Goal: Task Accomplishment & Management: Manage account settings

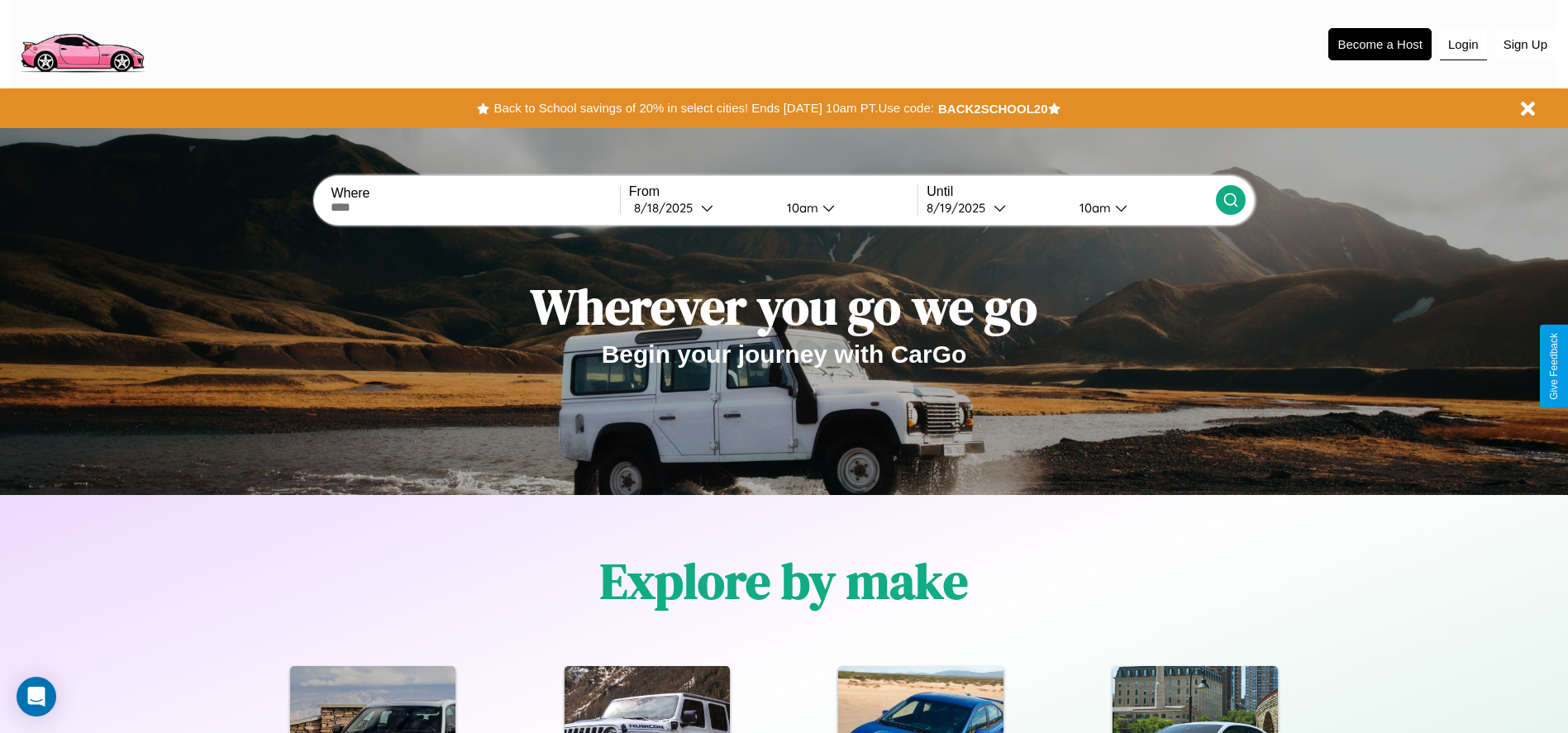
click at [1463, 44] on button "Login" at bounding box center [1463, 44] width 47 height 31
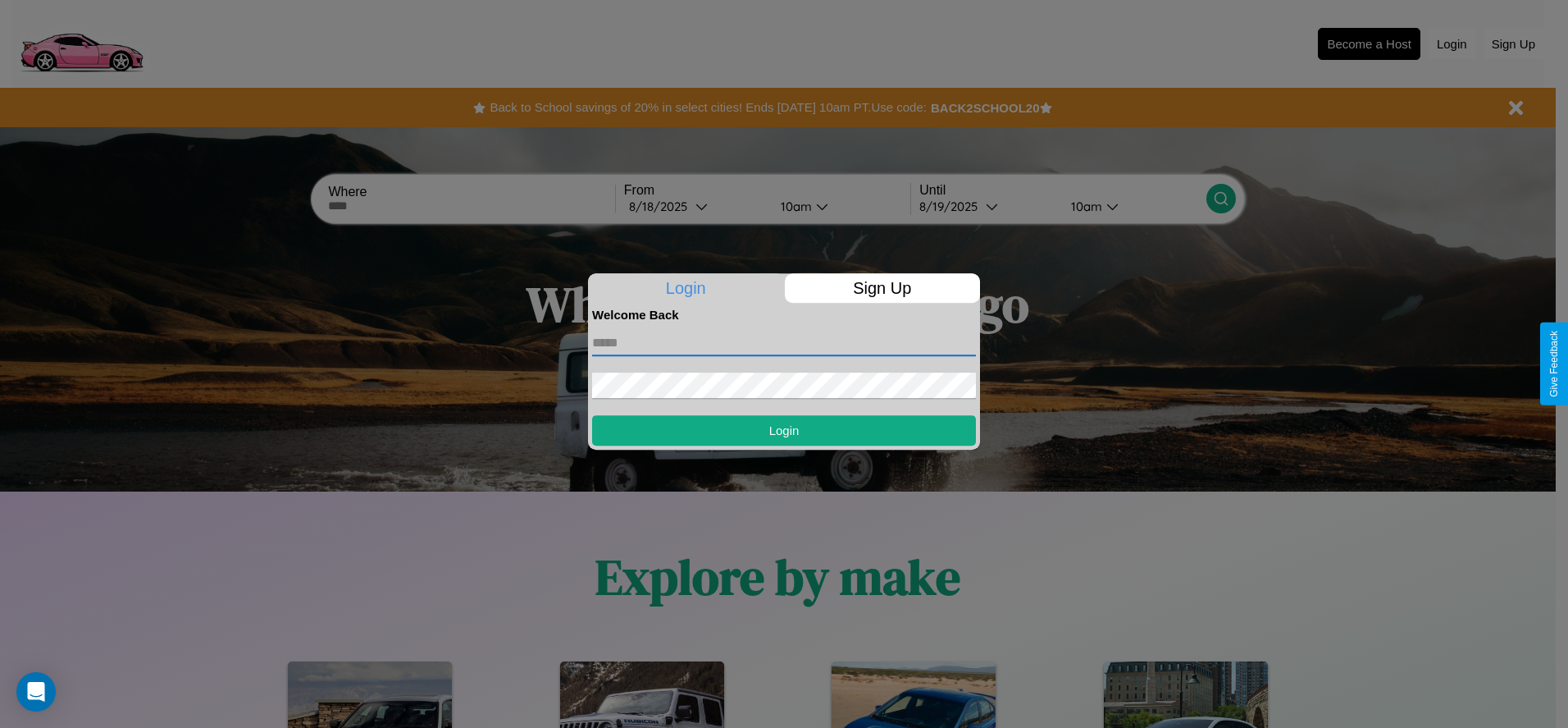
click at [784, 343] on input "text" at bounding box center [784, 343] width 384 height 27
type input "**********"
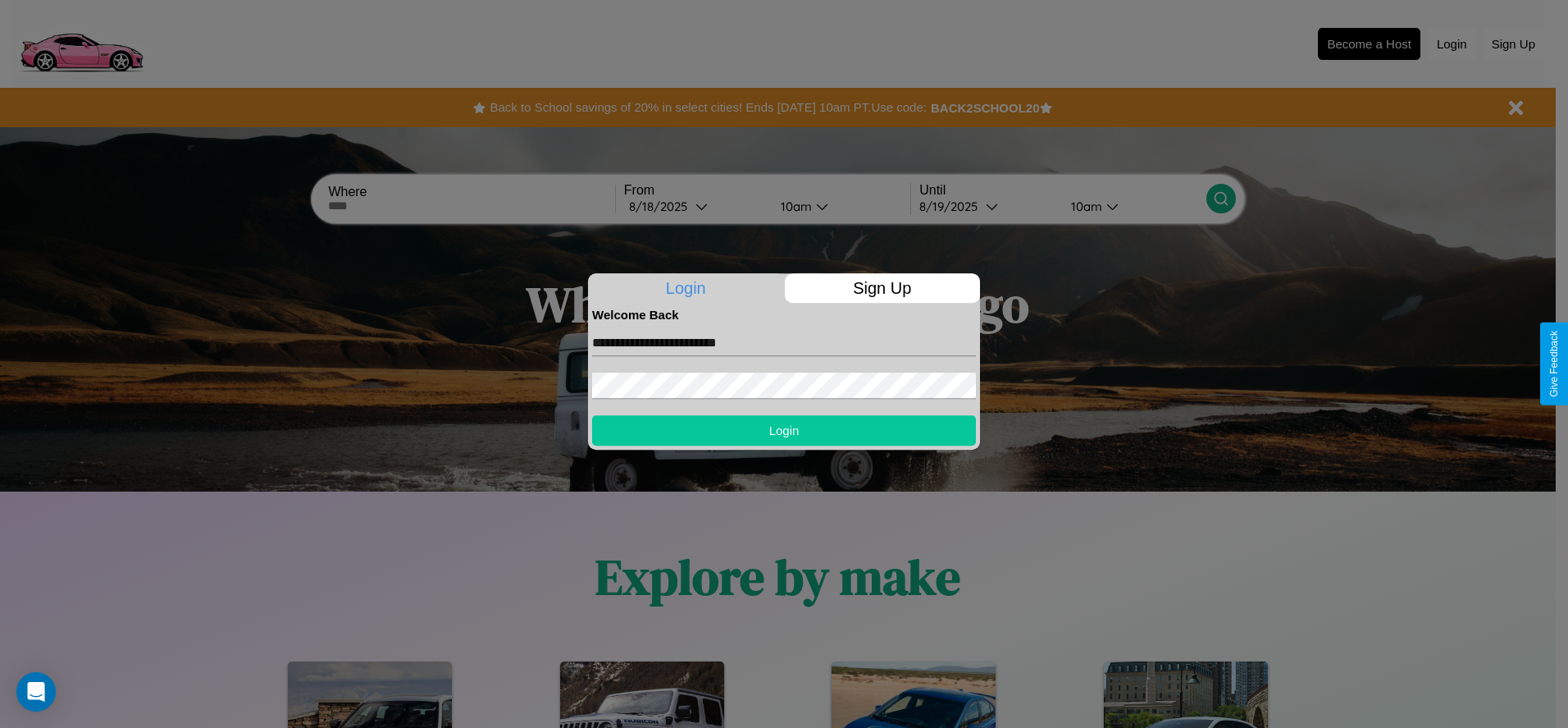
click at [784, 430] on button "Login" at bounding box center [784, 430] width 384 height 30
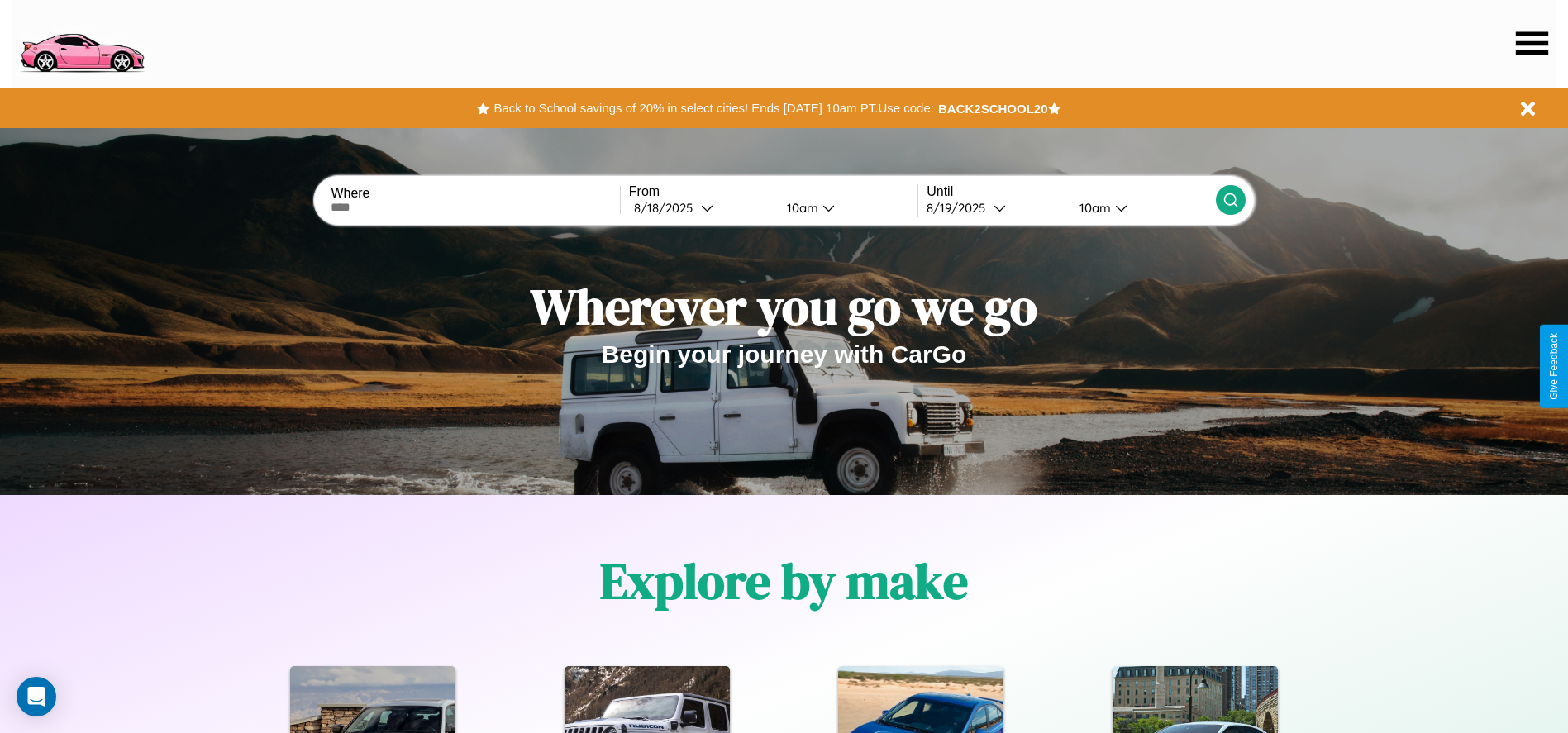
click at [1532, 43] on icon at bounding box center [1532, 42] width 32 height 23
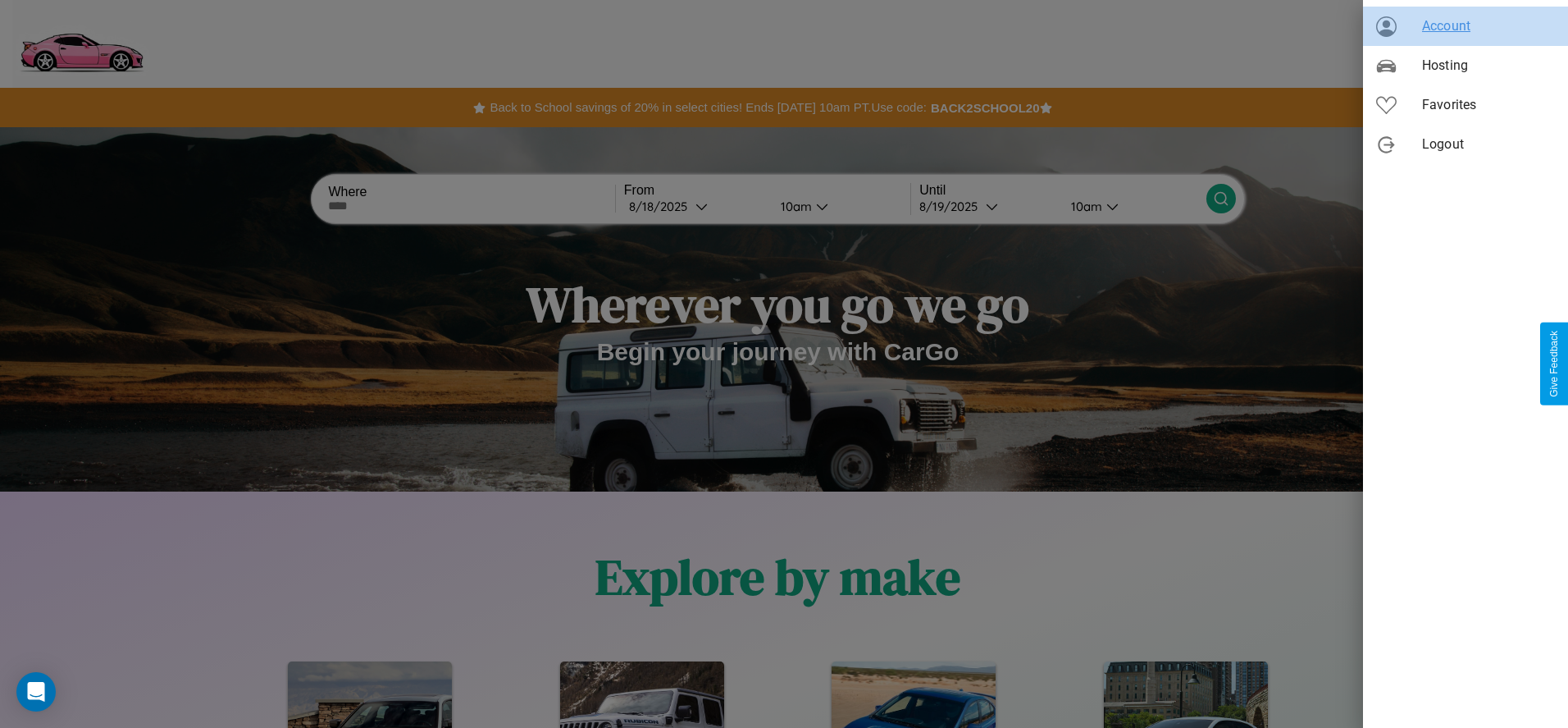
click at [1466, 27] on span "Account" at bounding box center [1488, 26] width 133 height 20
